Goal: Check status: Check status

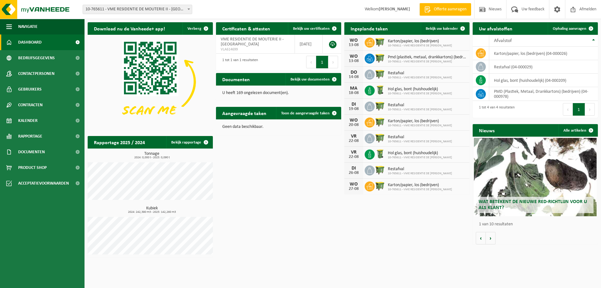
click at [174, 9] on span "10-765611 - VME RESIDENTIE DE MOUTERIE II - [GEOGRAPHIC_DATA]" at bounding box center [137, 9] width 109 height 9
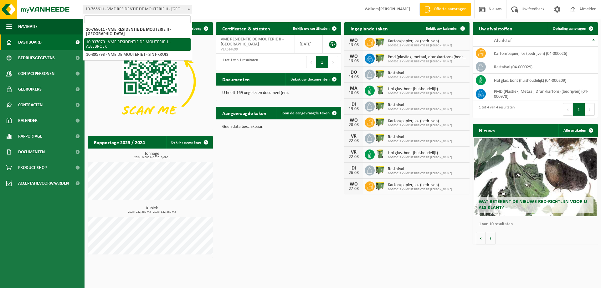
select select "137365"
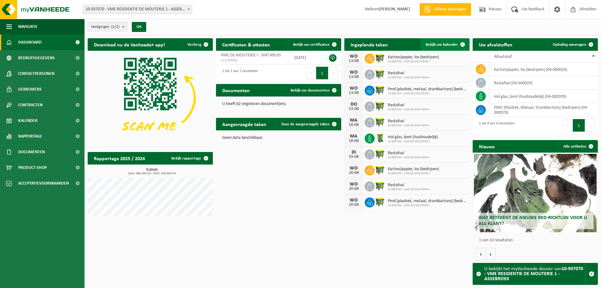
click at [447, 45] on span "Bekijk uw kalender" at bounding box center [442, 45] width 32 height 4
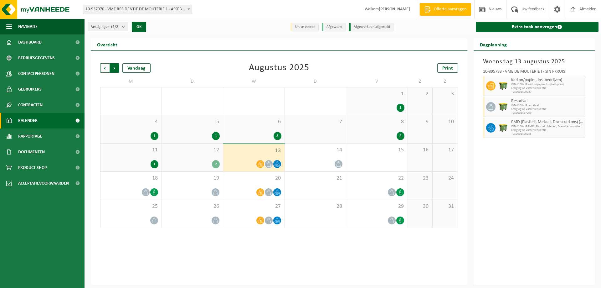
click at [101, 66] on span "Vorige" at bounding box center [104, 67] width 9 height 9
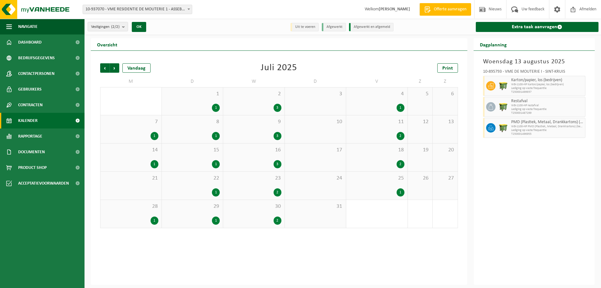
click at [255, 212] on div "30 2" at bounding box center [253, 214] width 61 height 28
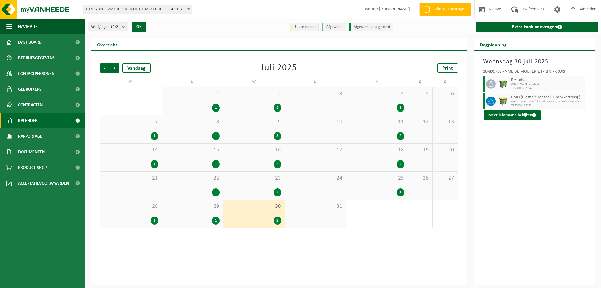
click at [381, 184] on div "25 1" at bounding box center [376, 186] width 61 height 28
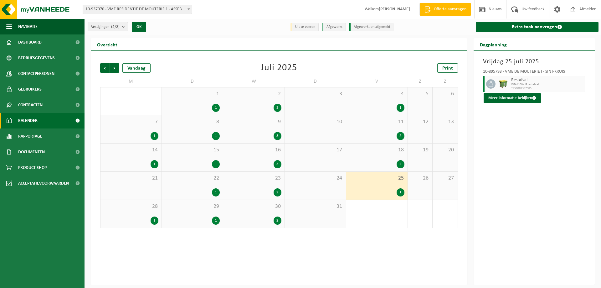
click at [144, 210] on div "28 1" at bounding box center [131, 214] width 61 height 28
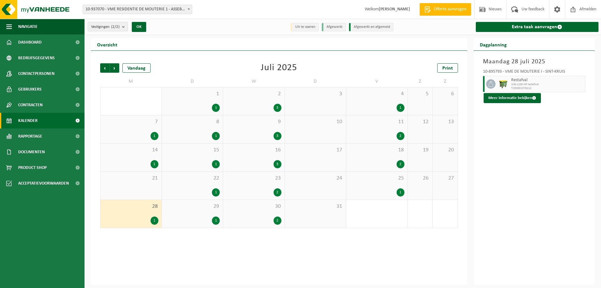
click at [138, 184] on div "21" at bounding box center [131, 186] width 61 height 28
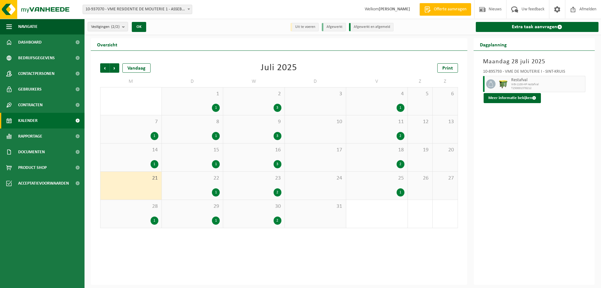
click at [137, 160] on div "1" at bounding box center [131, 164] width 55 height 8
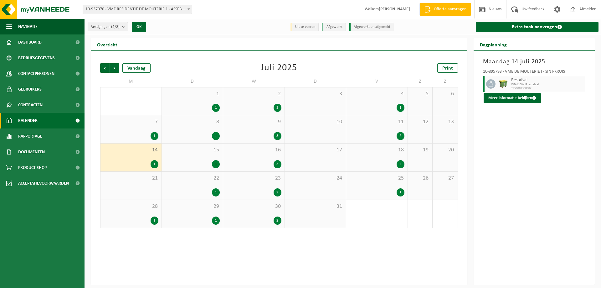
click at [135, 135] on div "1" at bounding box center [131, 136] width 55 height 8
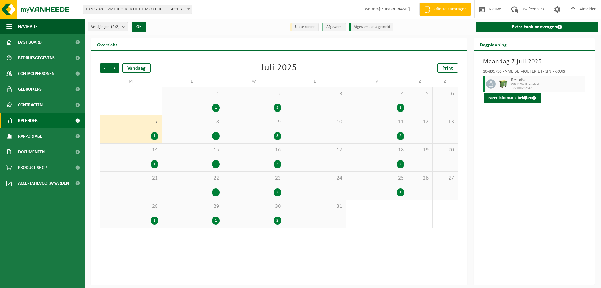
click at [202, 105] on div "1" at bounding box center [192, 108] width 55 height 8
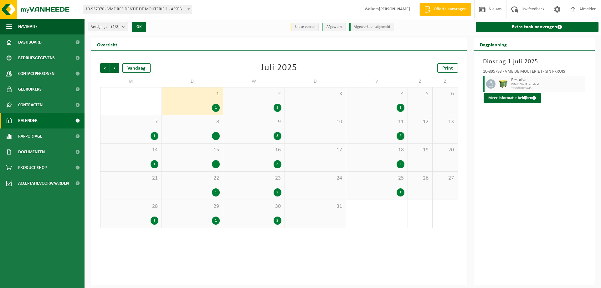
click at [201, 127] on div "8 1" at bounding box center [192, 129] width 61 height 28
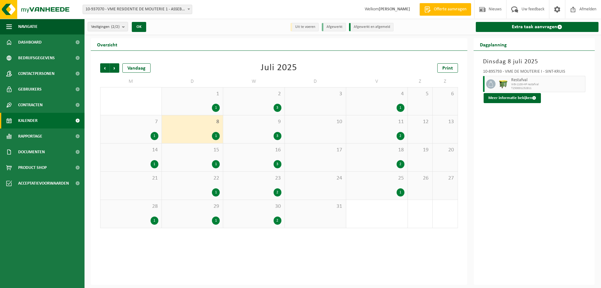
click at [203, 161] on div "1" at bounding box center [192, 164] width 55 height 8
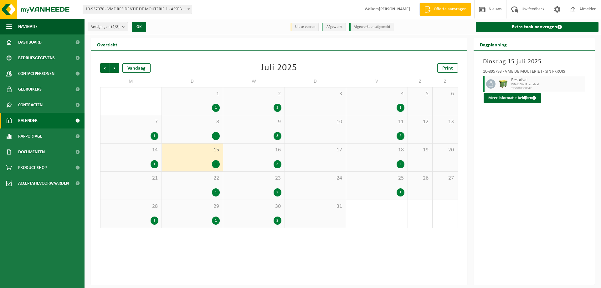
click at [201, 182] on div "22 1" at bounding box center [192, 186] width 61 height 28
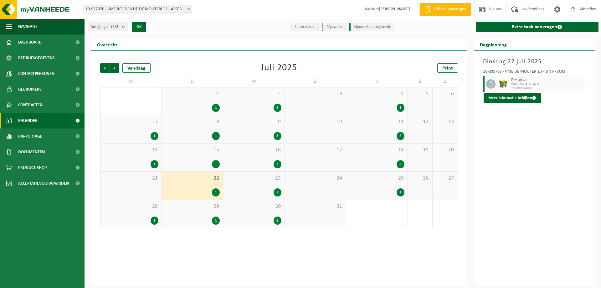
click at [201, 211] on div "29 1" at bounding box center [192, 214] width 61 height 28
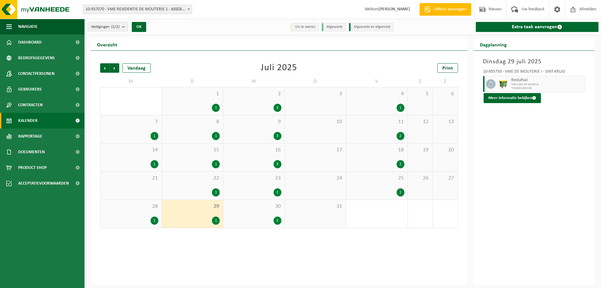
click at [256, 96] on span "2" at bounding box center [253, 94] width 55 height 7
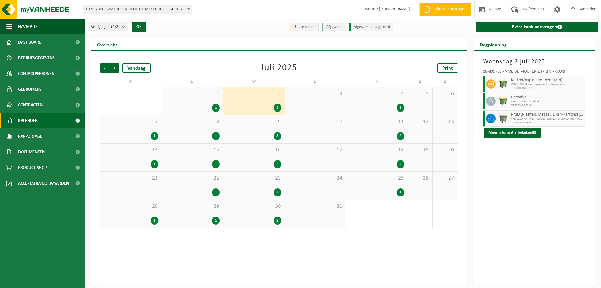
click at [258, 129] on div "9 3" at bounding box center [253, 129] width 61 height 28
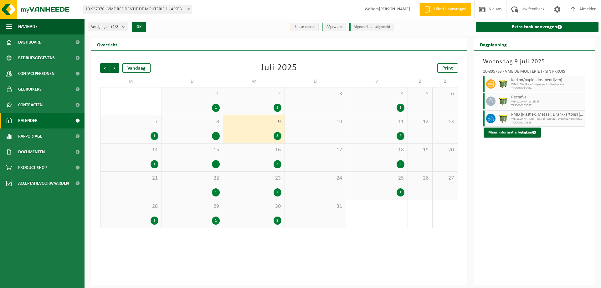
click at [257, 160] on div "3" at bounding box center [253, 164] width 55 height 8
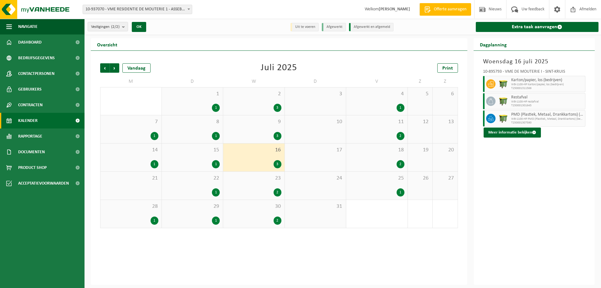
click at [258, 181] on span "23" at bounding box center [253, 178] width 55 height 7
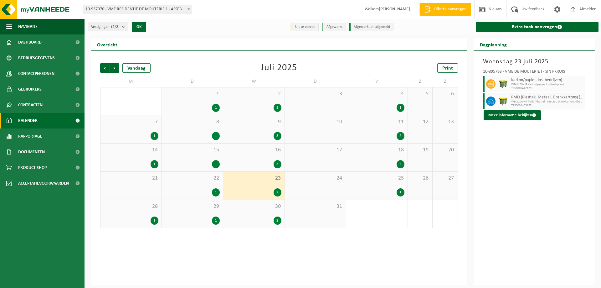
click at [257, 214] on div "30 2" at bounding box center [253, 214] width 61 height 28
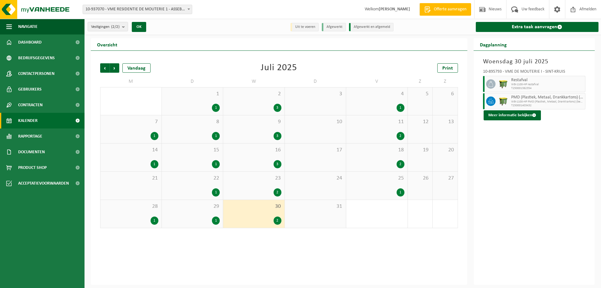
click at [376, 104] on div "1" at bounding box center [376, 108] width 55 height 8
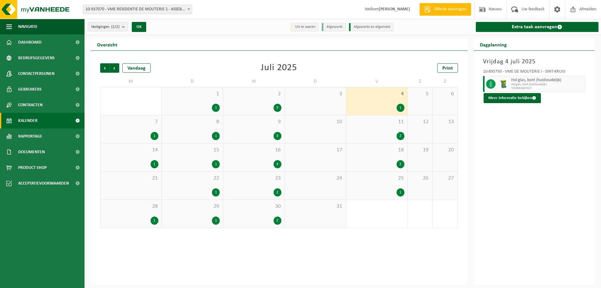
click at [374, 128] on div "11 2" at bounding box center [376, 129] width 61 height 28
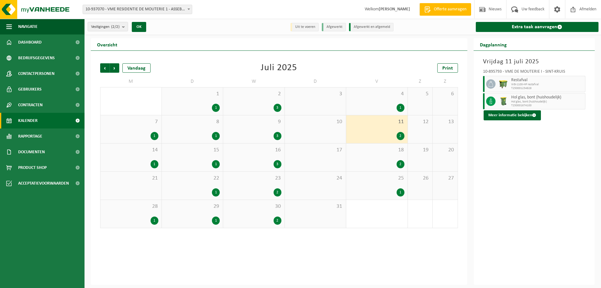
click at [372, 154] on div "18 2" at bounding box center [376, 157] width 61 height 28
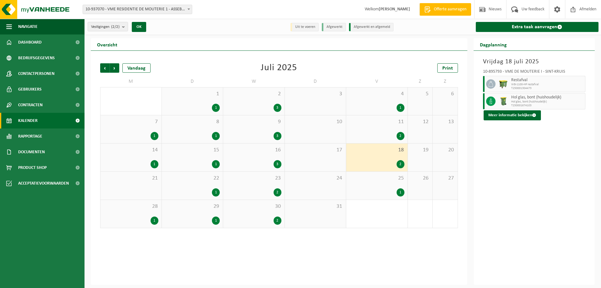
click at [373, 181] on span "25" at bounding box center [376, 178] width 55 height 7
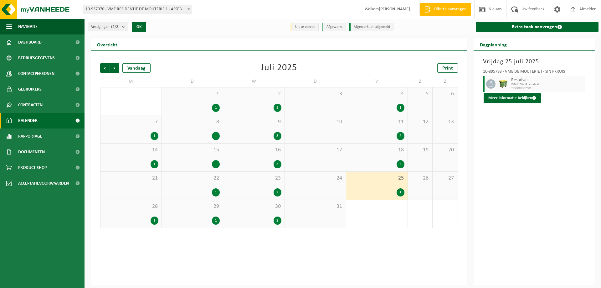
click at [374, 163] on div "2" at bounding box center [376, 164] width 55 height 8
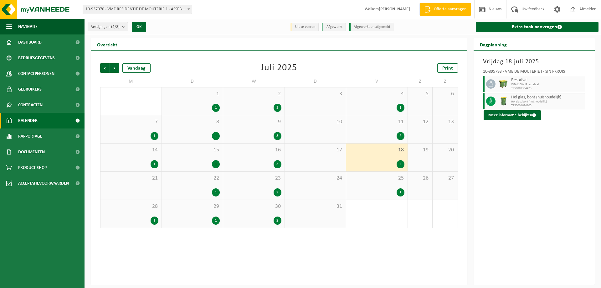
click at [378, 190] on div "1" at bounding box center [376, 192] width 55 height 8
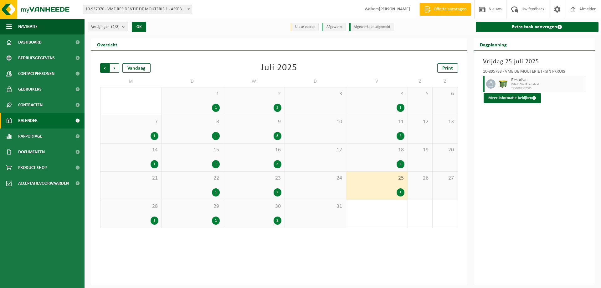
click at [116, 68] on span "Volgende" at bounding box center [114, 67] width 9 height 9
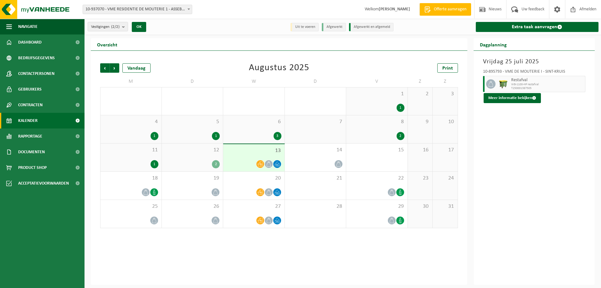
click at [382, 132] on div "2" at bounding box center [376, 136] width 55 height 8
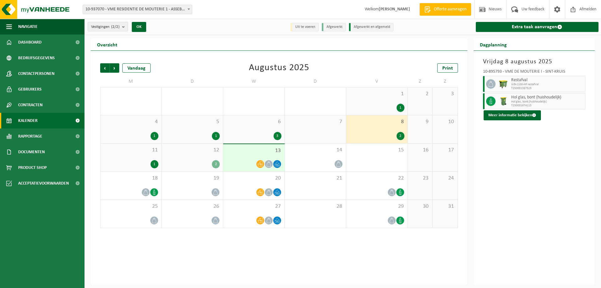
click at [375, 103] on div "1 1" at bounding box center [376, 101] width 61 height 28
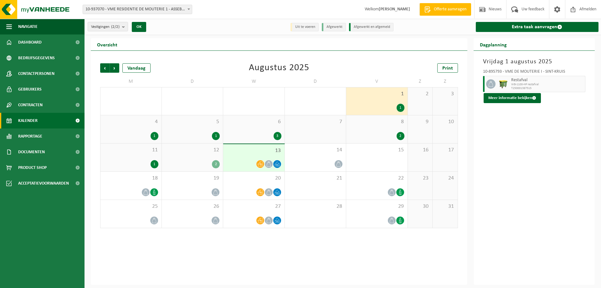
click at [372, 129] on div "8 2" at bounding box center [376, 129] width 61 height 28
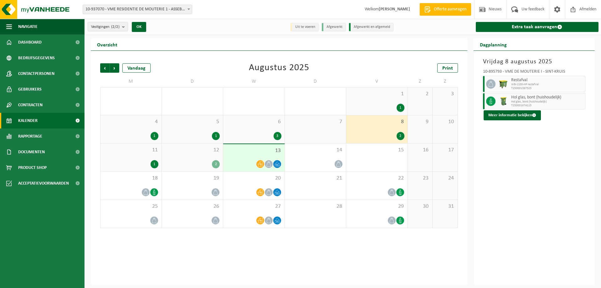
click at [370, 104] on div "1" at bounding box center [376, 108] width 55 height 8
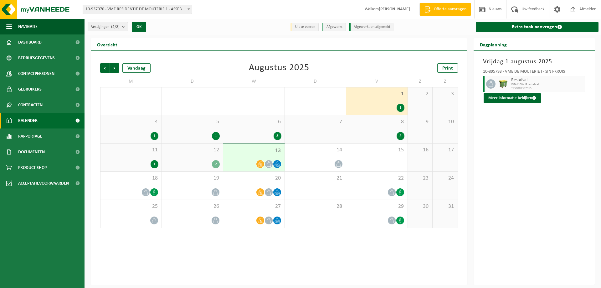
click at [367, 137] on div "2" at bounding box center [376, 136] width 55 height 8
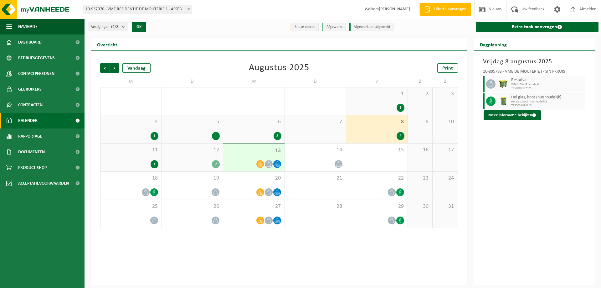
click at [150, 154] on div "11 1" at bounding box center [131, 157] width 61 height 28
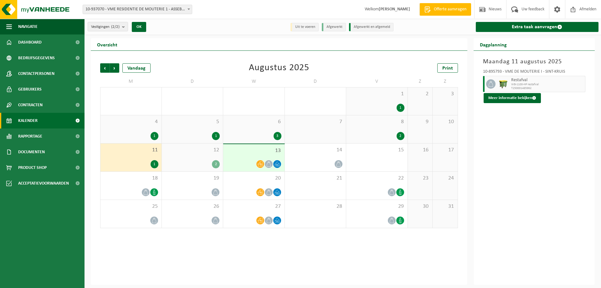
click at [190, 152] on span "12" at bounding box center [192, 150] width 55 height 7
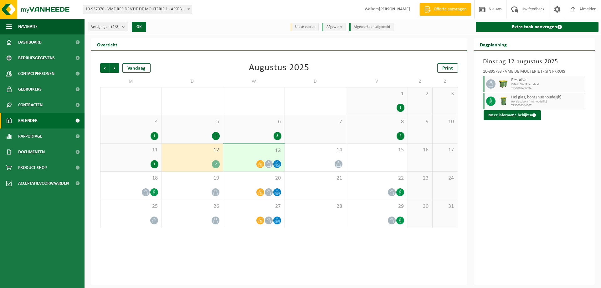
click at [198, 157] on div "12 2" at bounding box center [192, 157] width 61 height 28
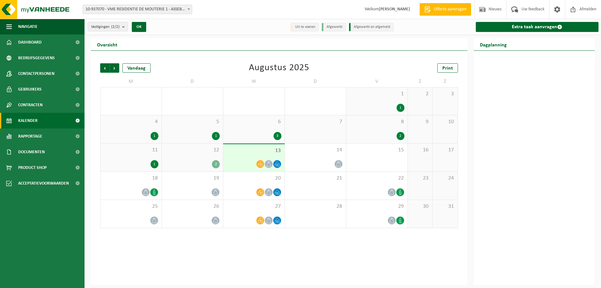
click at [198, 157] on div "12 2" at bounding box center [192, 157] width 61 height 28
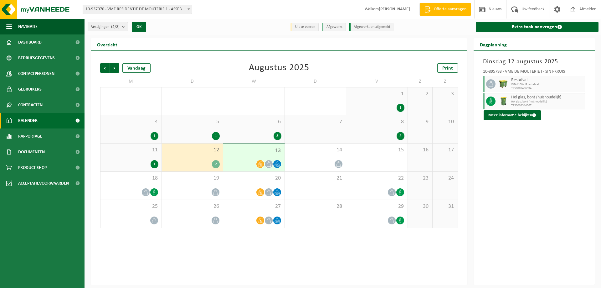
click at [237, 163] on div at bounding box center [253, 164] width 55 height 8
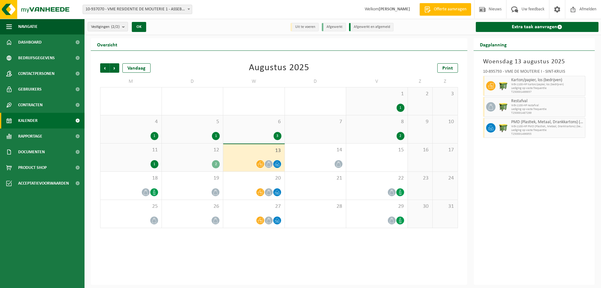
click at [195, 160] on div "2" at bounding box center [192, 164] width 55 height 8
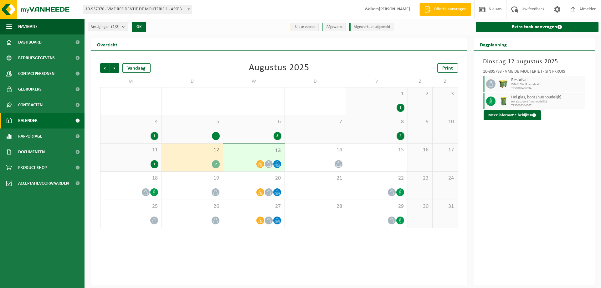
click at [150, 158] on div "11 1" at bounding box center [131, 157] width 61 height 28
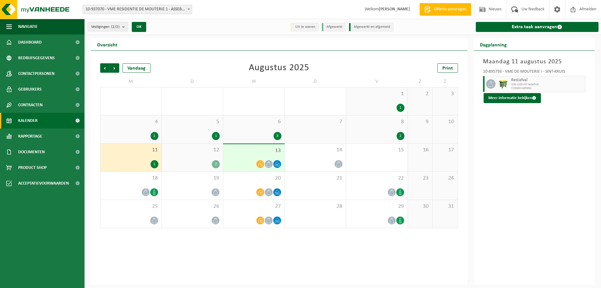
click at [188, 159] on div "12 2" at bounding box center [192, 157] width 61 height 28
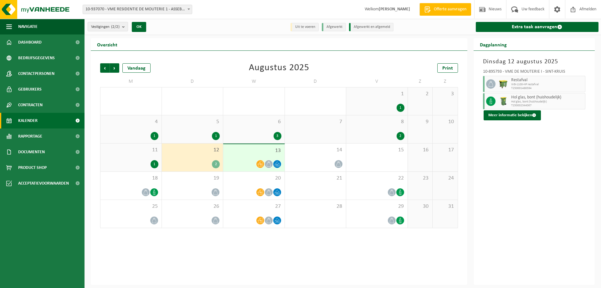
click at [244, 160] on div at bounding box center [253, 164] width 55 height 8
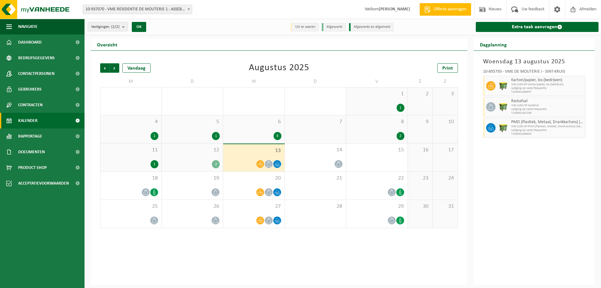
click at [389, 99] on div "1 1" at bounding box center [376, 101] width 61 height 28
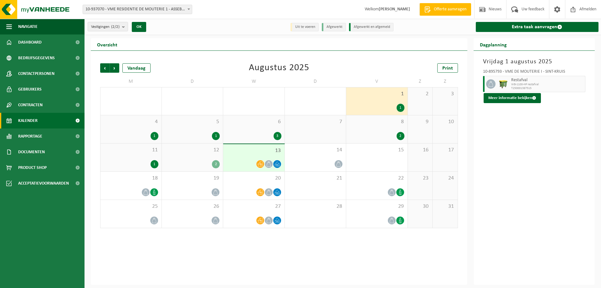
click at [386, 130] on div "8 2" at bounding box center [376, 129] width 61 height 28
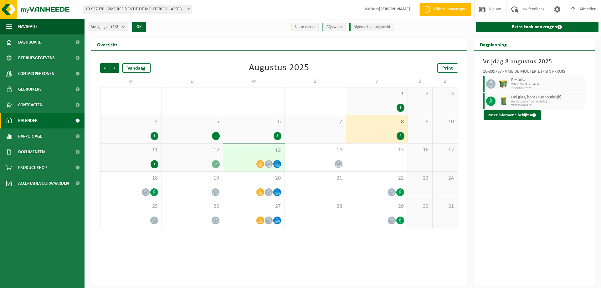
click at [187, 163] on div "2" at bounding box center [192, 164] width 55 height 8
